Goal: Task Accomplishment & Management: Use online tool/utility

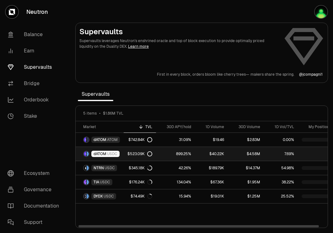
click at [115, 153] on span "USDC" at bounding box center [112, 153] width 10 height 5
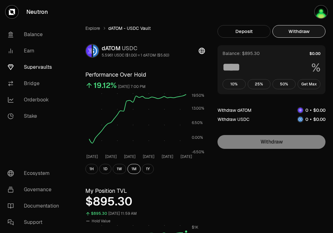
click at [307, 26] on button "Withdraw" at bounding box center [298, 31] width 53 height 13
click at [308, 85] on button "Get Max" at bounding box center [309, 84] width 23 height 10
type input "***"
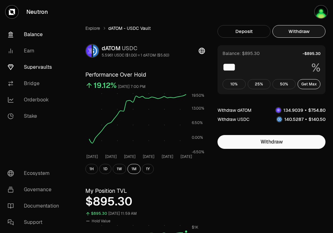
click at [39, 30] on link "Balance" at bounding box center [35, 34] width 65 height 16
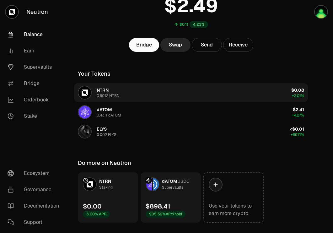
scroll to position [52, 0]
